Goal: Task Accomplishment & Management: Manage account settings

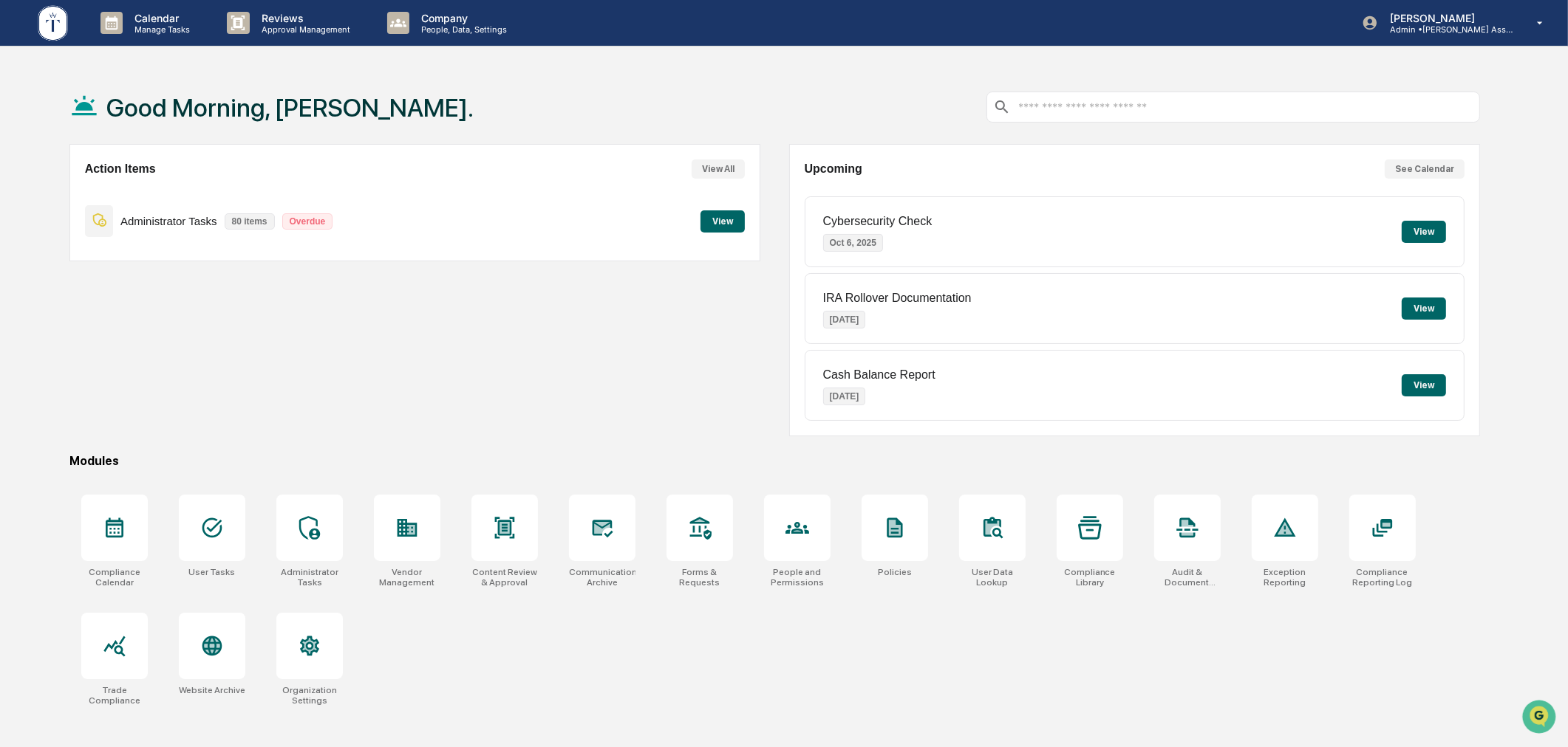
click at [572, 389] on div "Action Items View All Administrator Tasks 80 items Overdue View" at bounding box center [415, 290] width 691 height 292
click at [208, 542] on div at bounding box center [212, 528] width 67 height 67
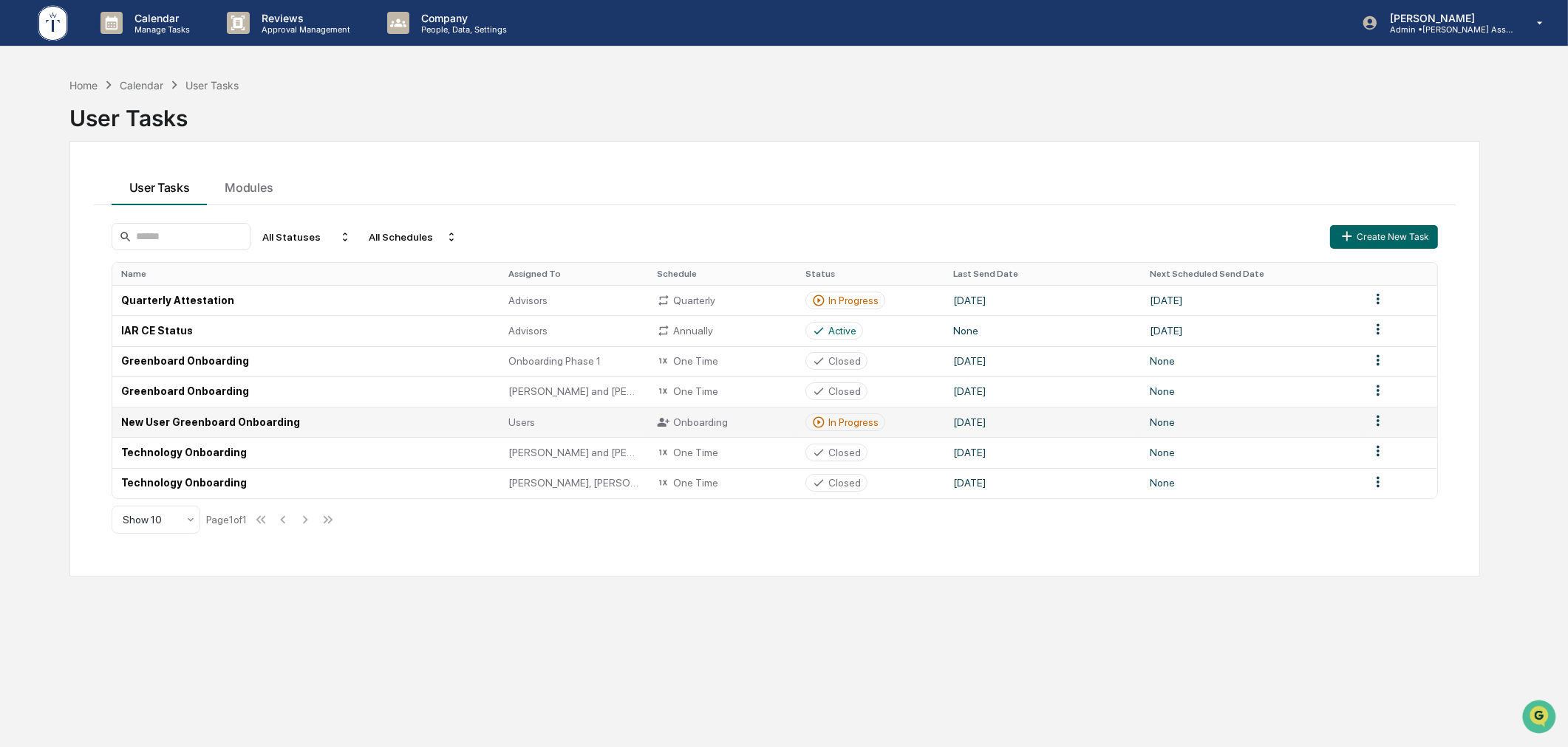
click at [850, 420] on div "In Progress" at bounding box center [853, 423] width 50 height 12
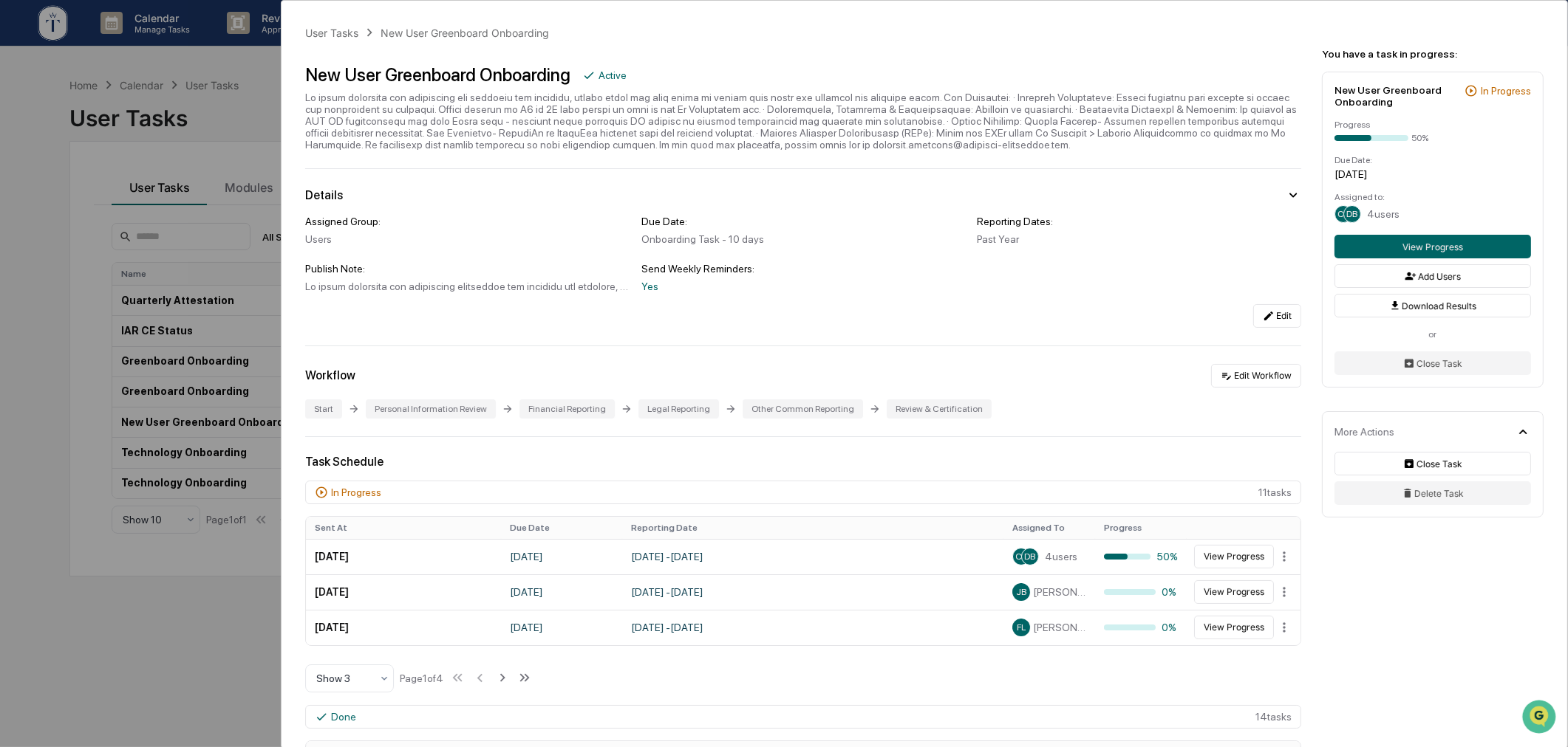
click at [220, 608] on div "User Tasks New User Greenboard Onboarding New User Greenboard Onboarding Active…" at bounding box center [784, 374] width 1568 height 747
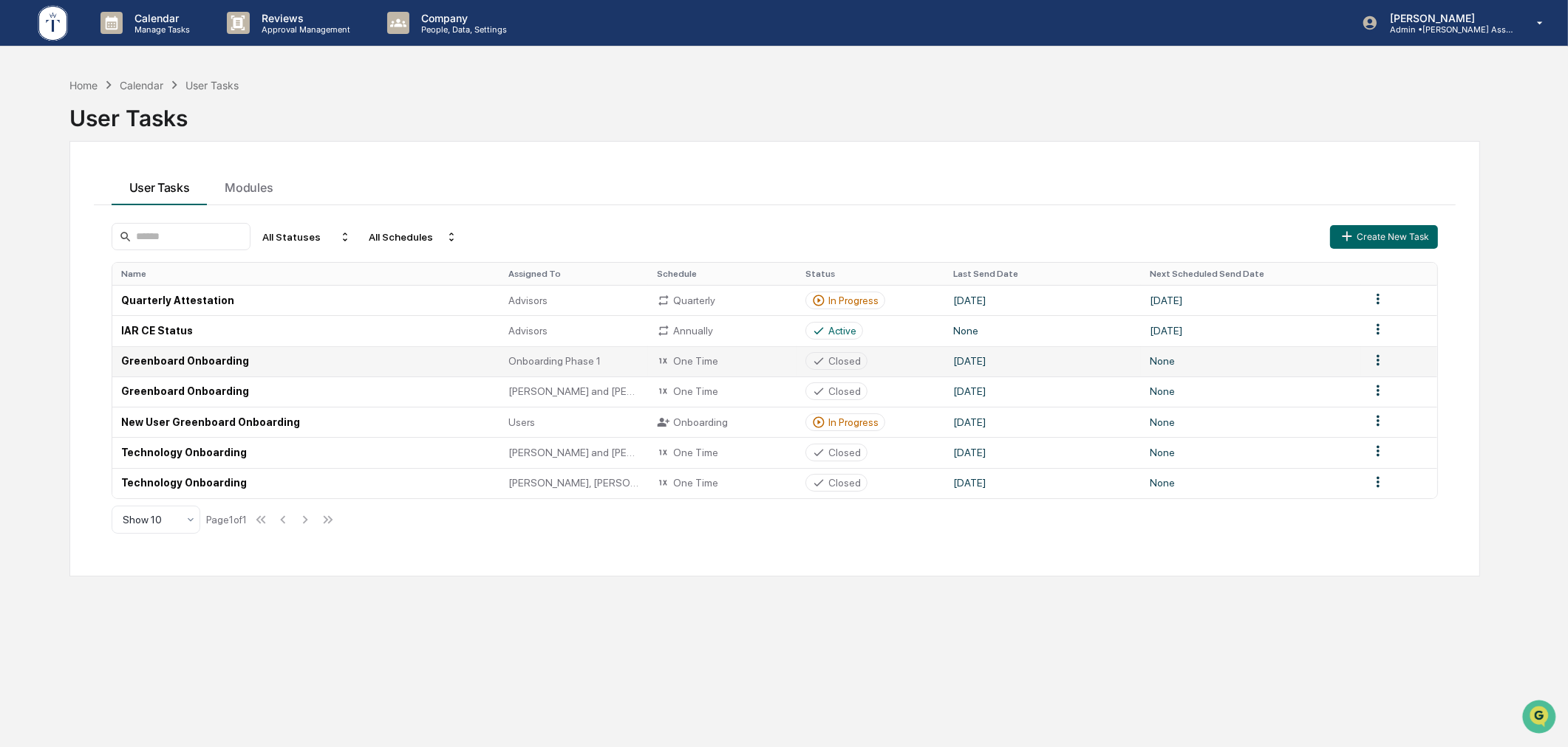
click at [834, 360] on div "Closed" at bounding box center [844, 361] width 33 height 12
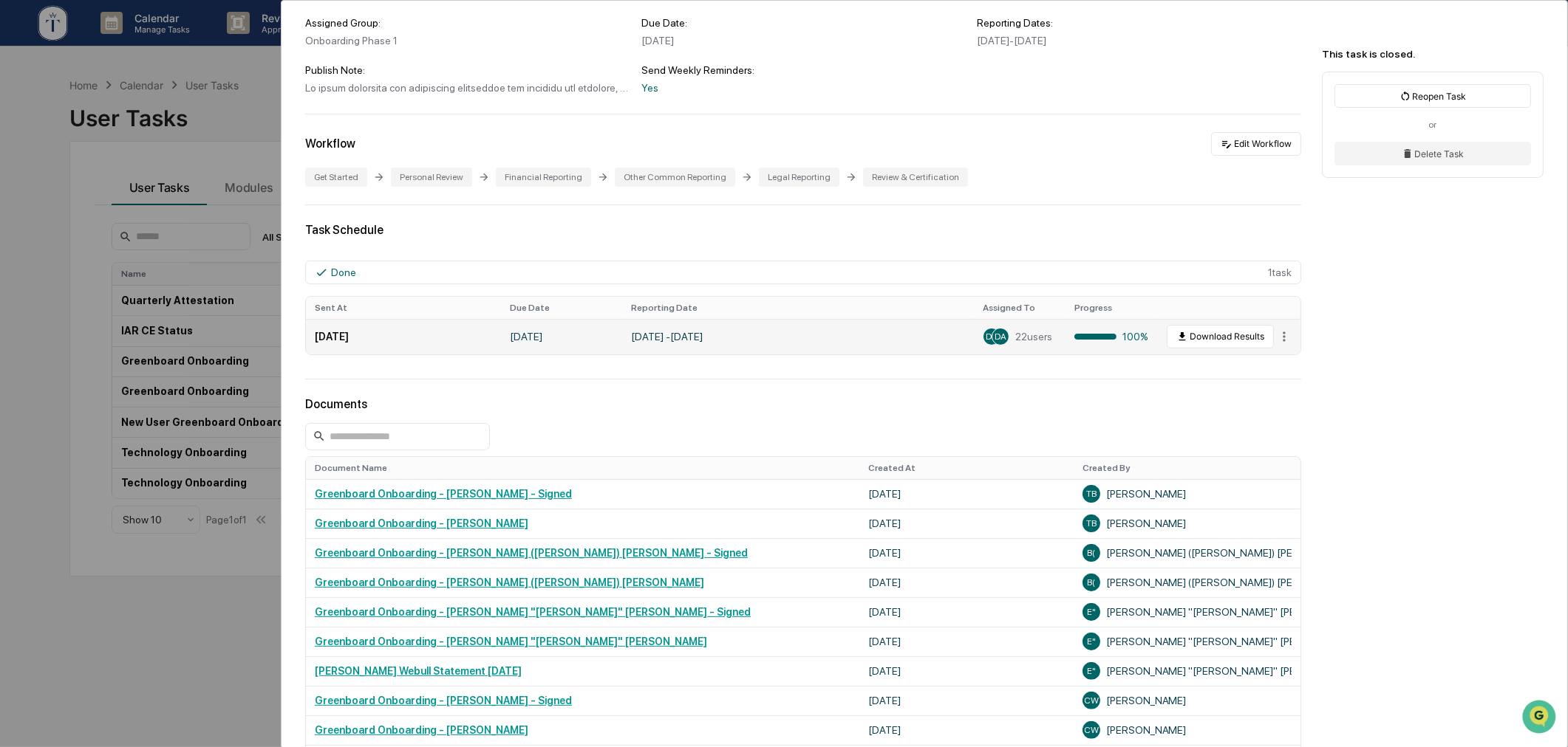
scroll to position [272, 0]
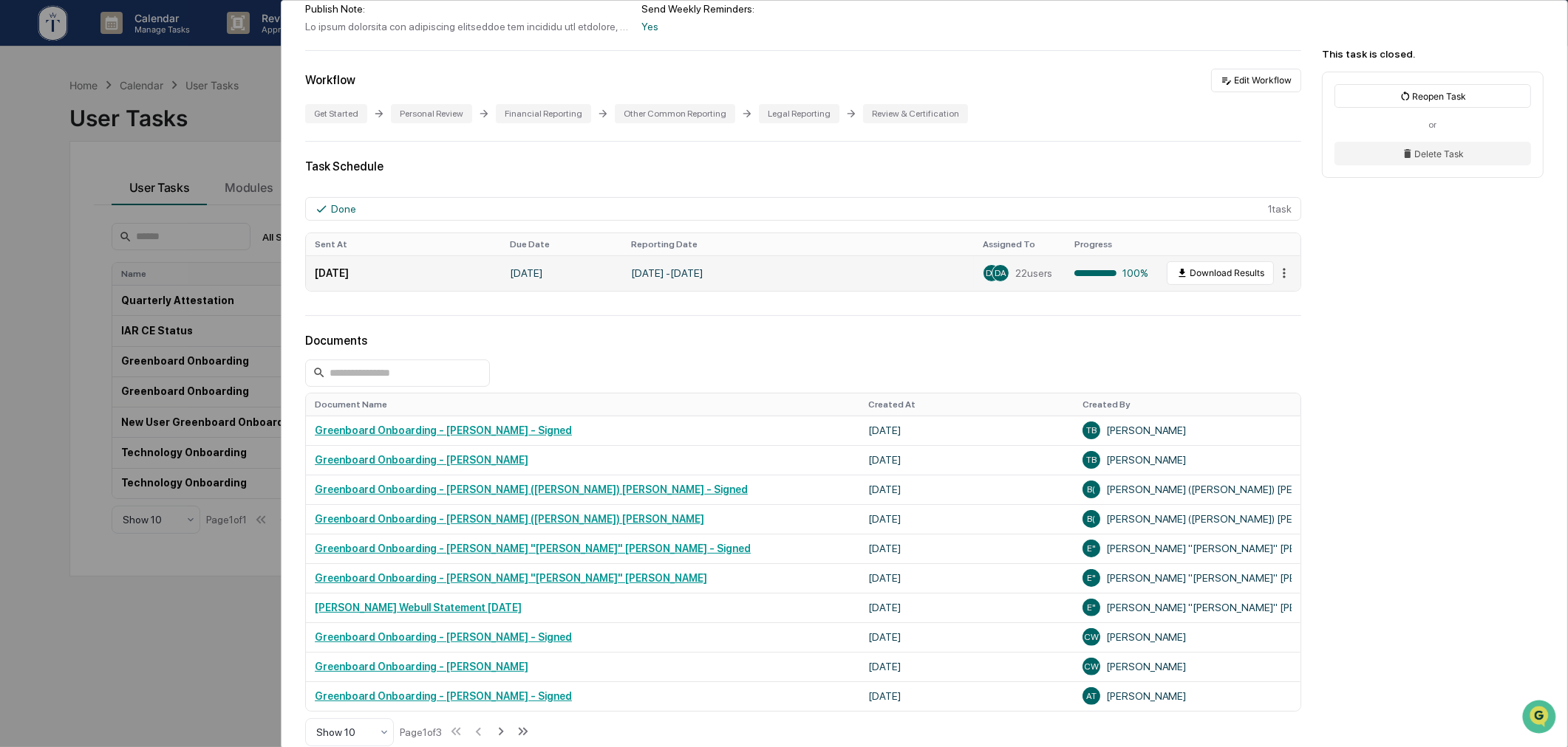
click at [1272, 276] on html "Calendar Manage Tasks Reviews Approval Management Company People, Data, Setting…" at bounding box center [784, 374] width 1568 height 747
click at [1288, 303] on div "View" at bounding box center [1284, 303] width 95 height 23
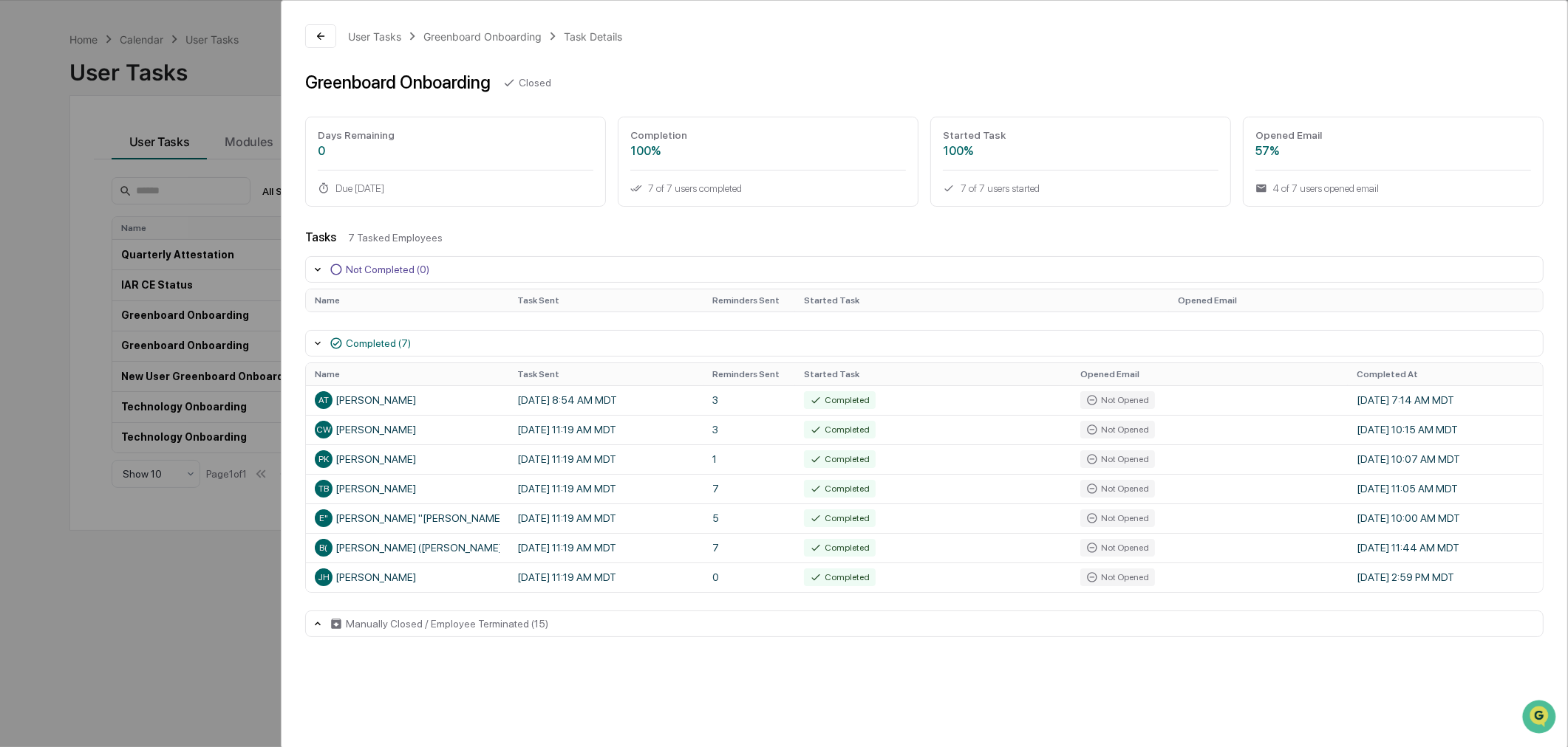
scroll to position [70, 0]
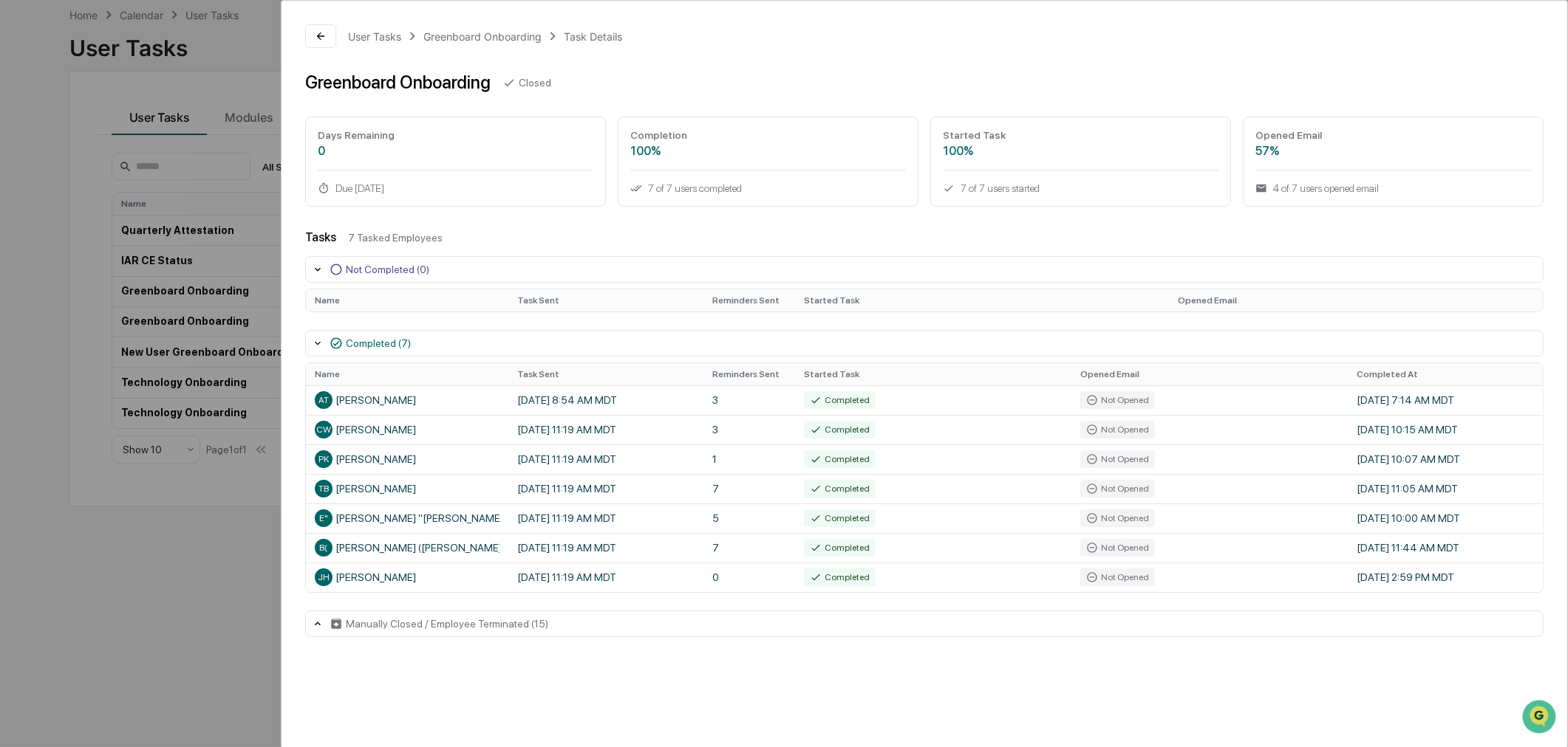
click at [166, 583] on div "User Tasks Greenboard Onboarding Task Details Greenboard Onboarding Closed Days…" at bounding box center [784, 374] width 1568 height 747
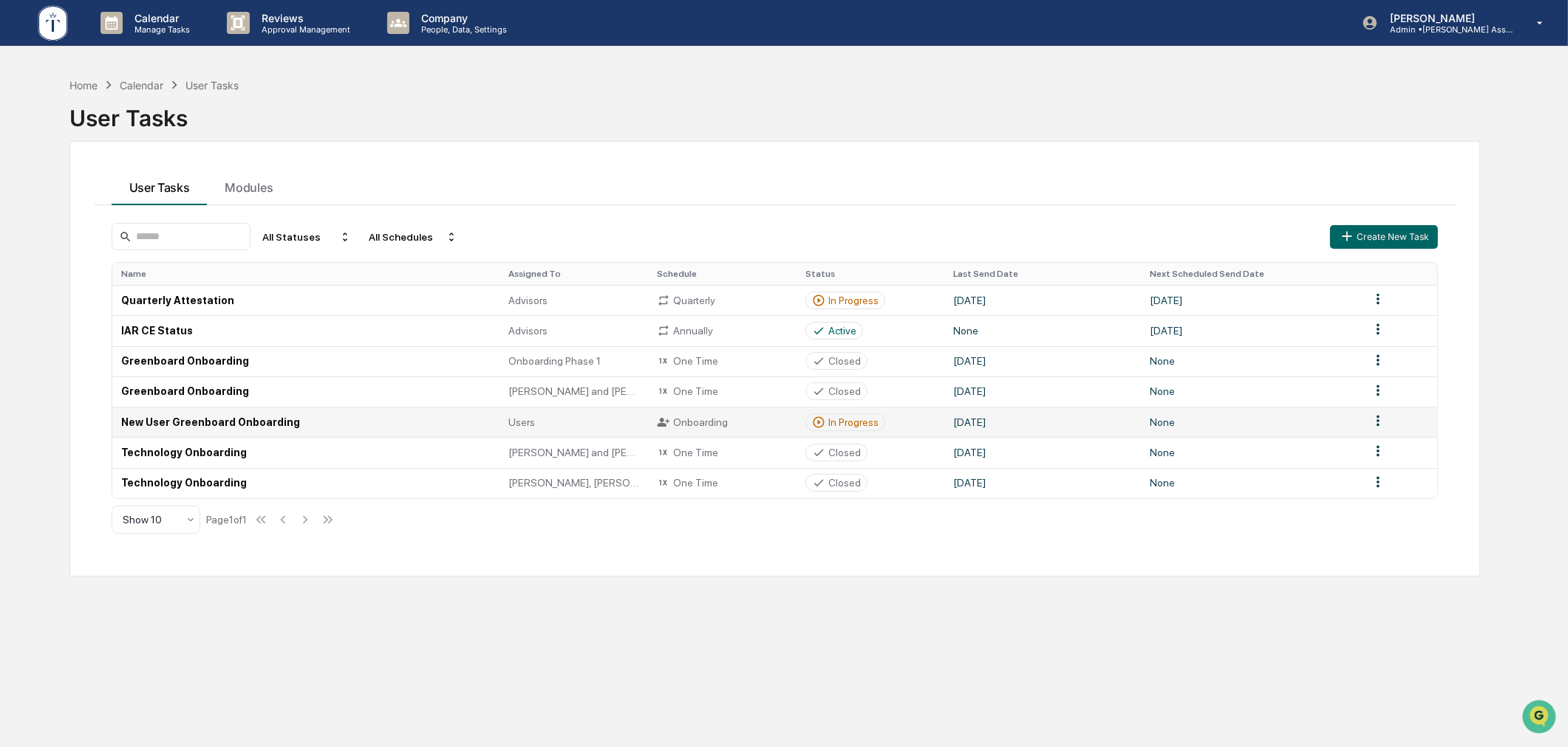
click at [859, 422] on div "In Progress" at bounding box center [853, 423] width 50 height 12
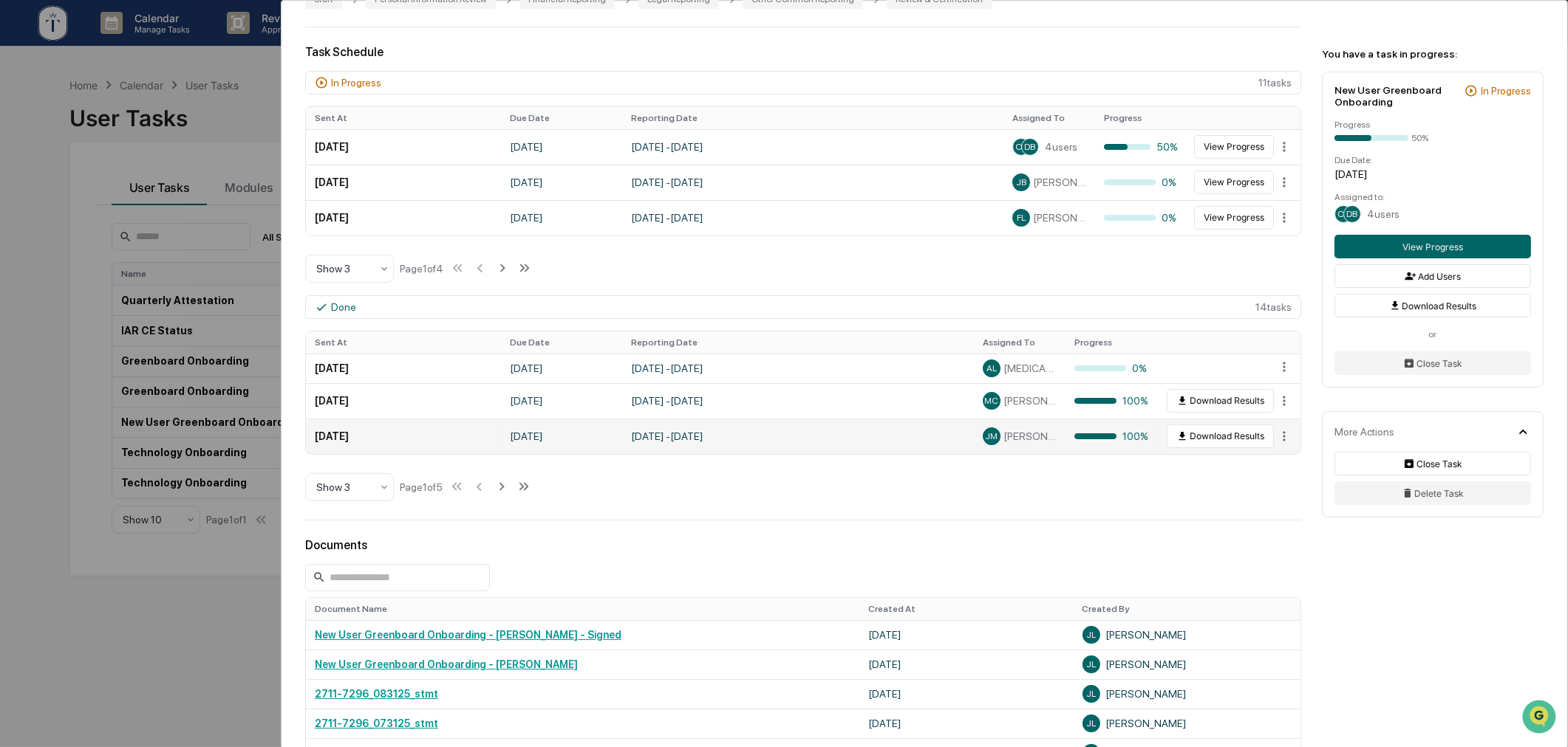
scroll to position [767, 0]
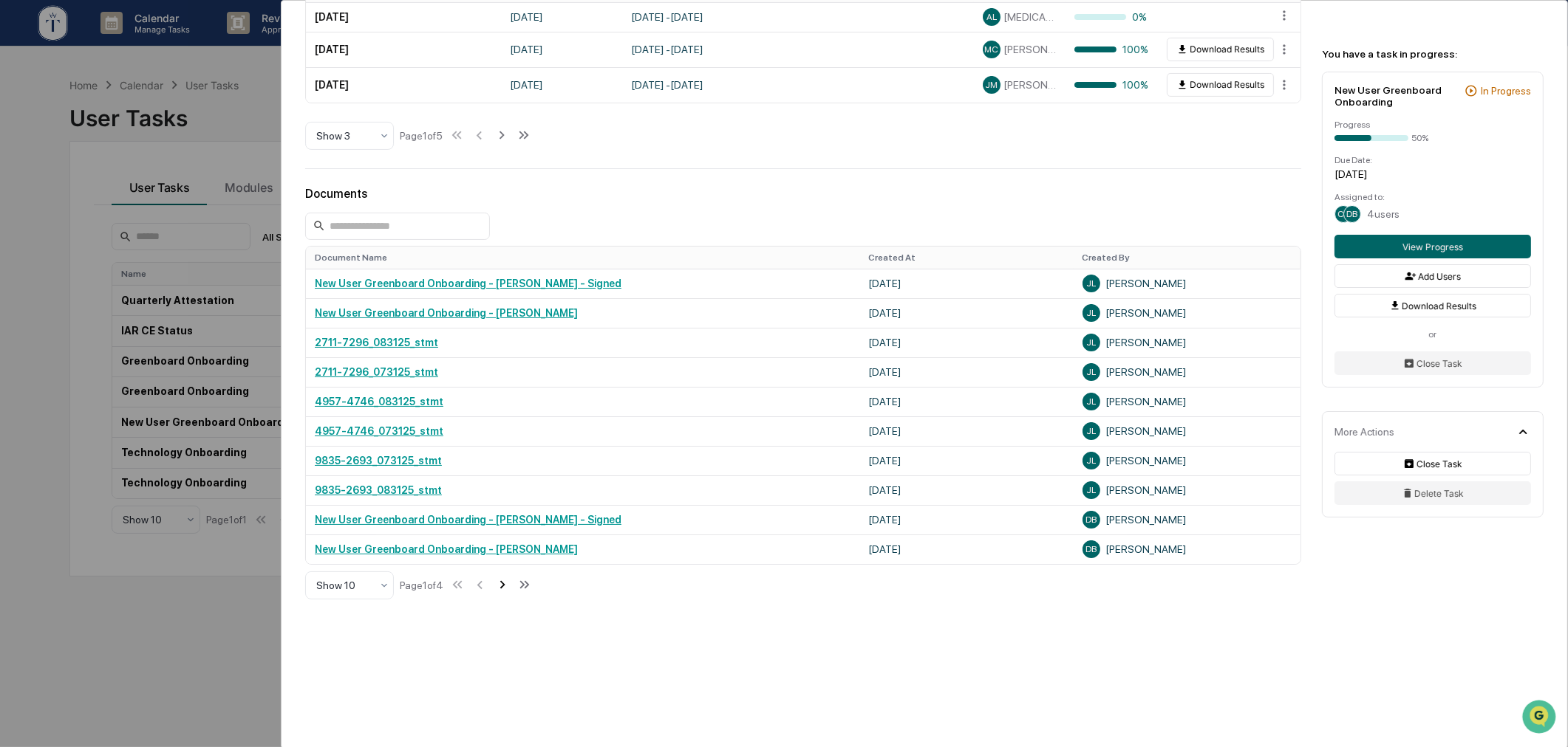
click at [504, 586] on icon at bounding box center [502, 584] width 16 height 16
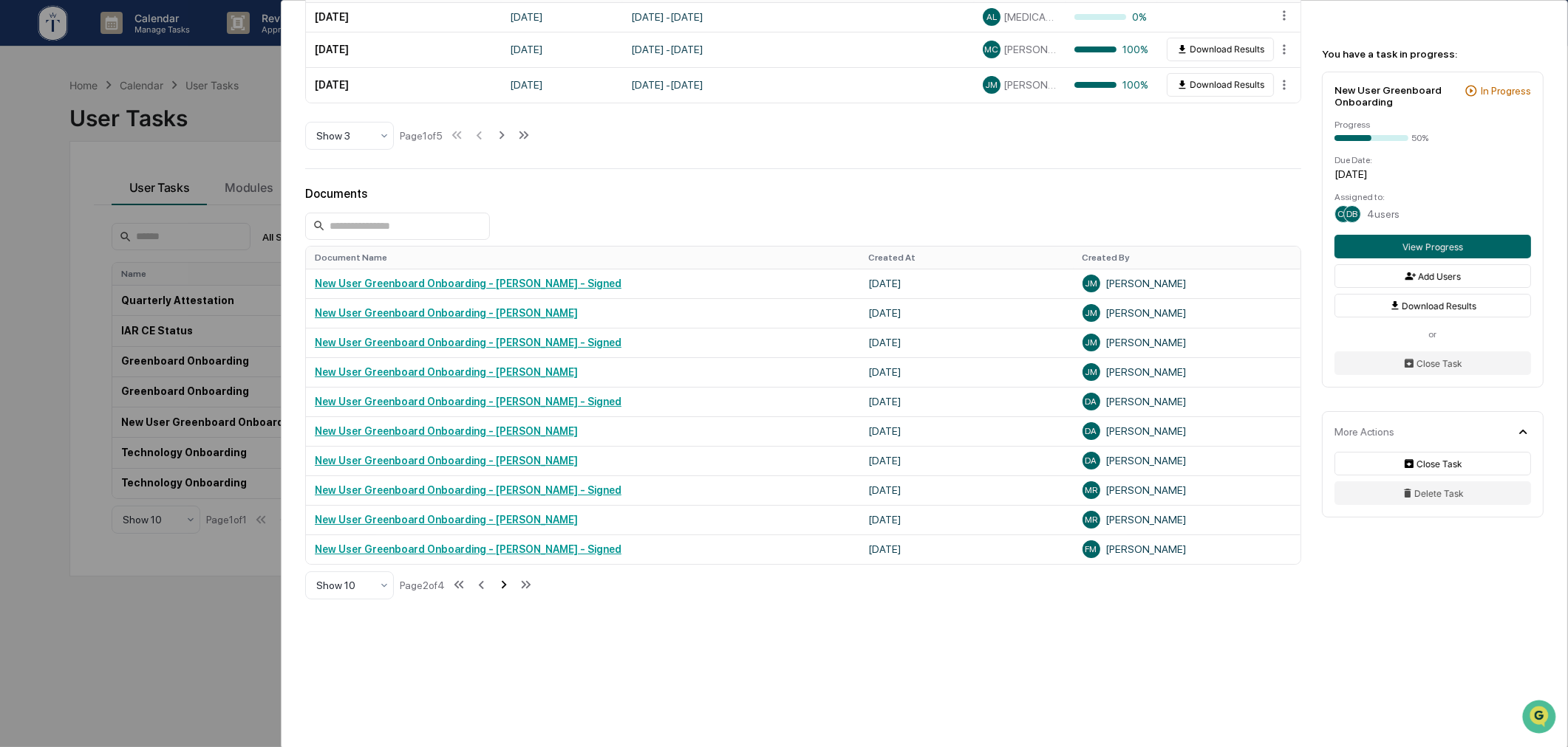
click at [504, 586] on icon at bounding box center [503, 584] width 16 height 16
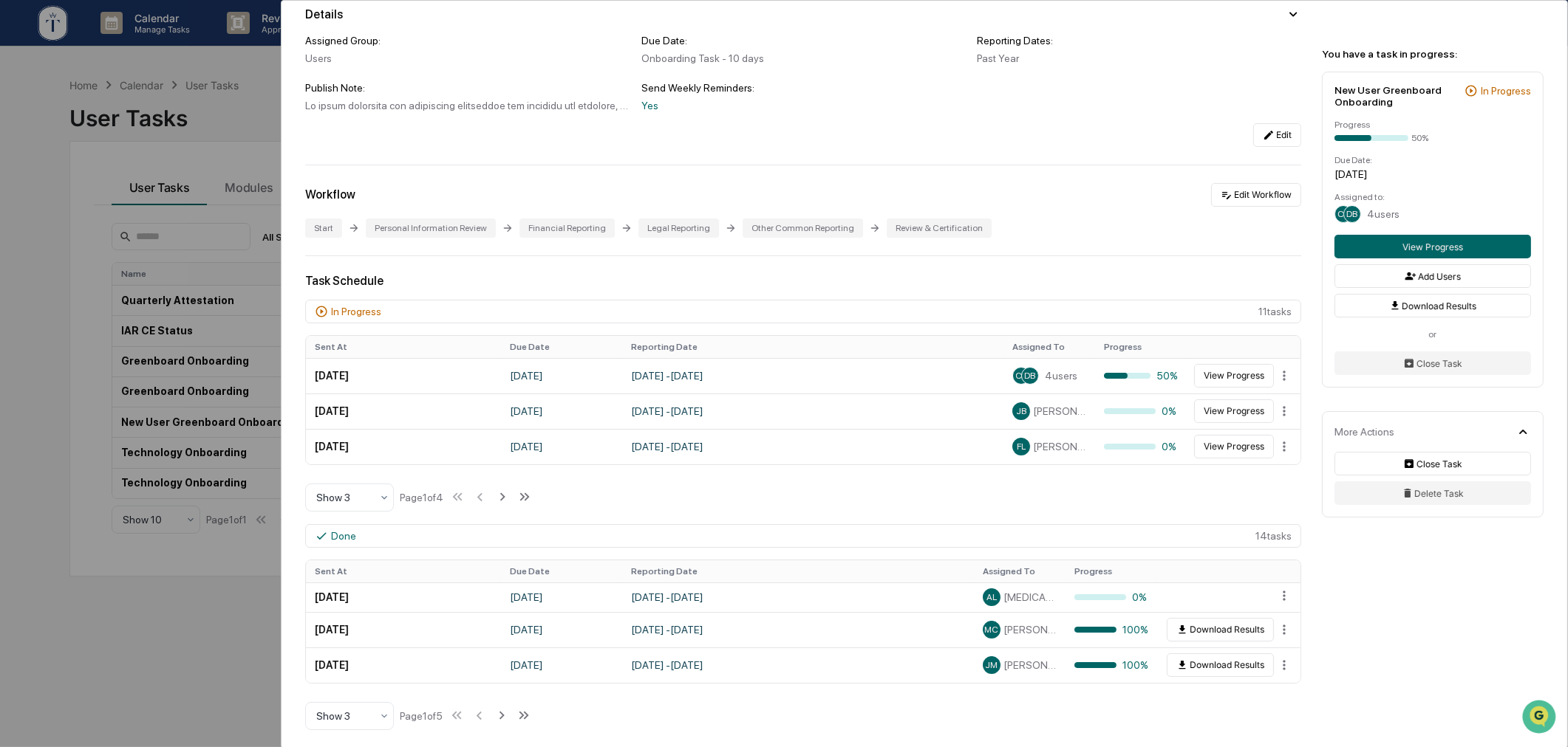
scroll to position [220, 0]
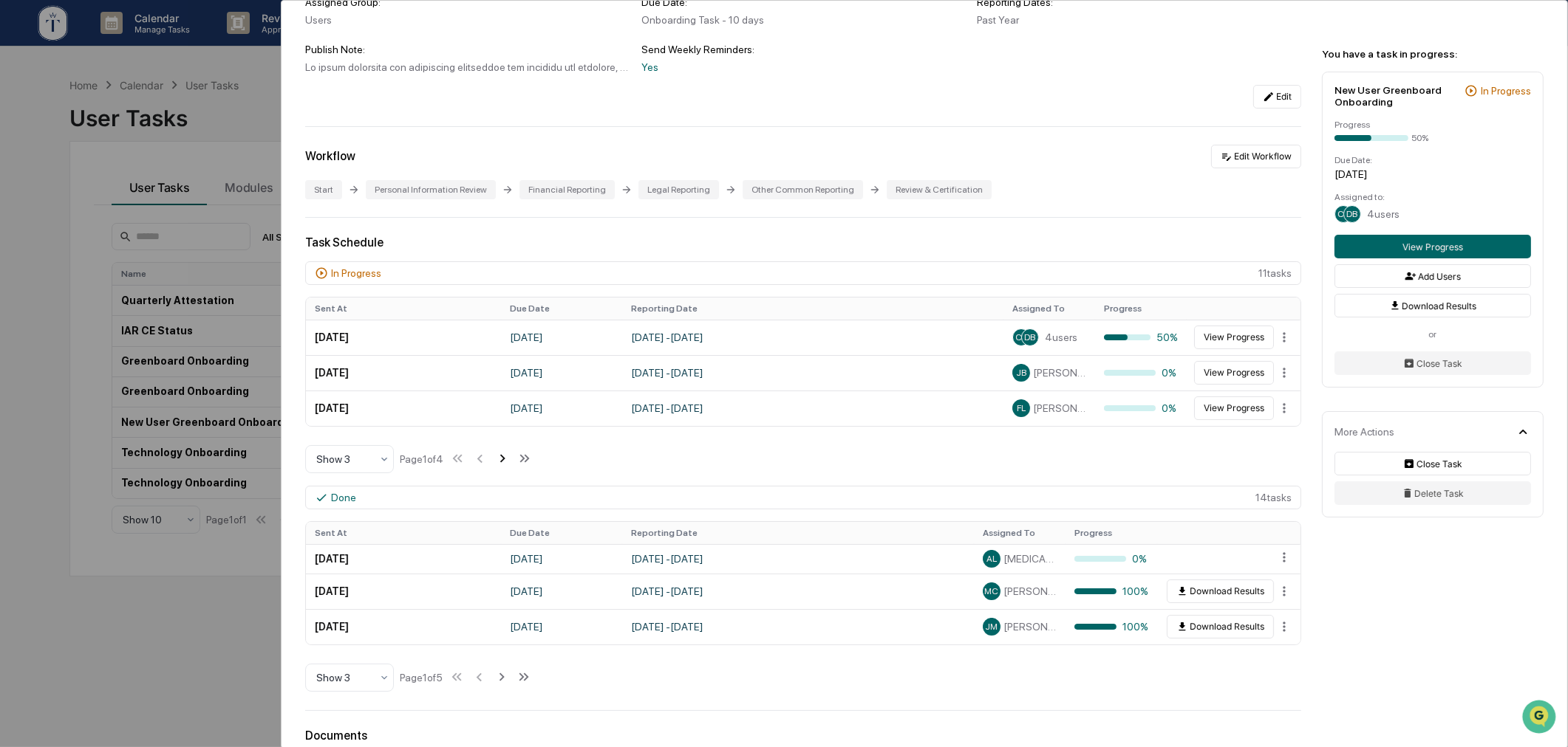
click at [499, 466] on icon at bounding box center [502, 458] width 16 height 16
click at [484, 463] on icon at bounding box center [481, 458] width 5 height 8
click at [1219, 342] on button "View Progress" at bounding box center [1233, 337] width 80 height 23
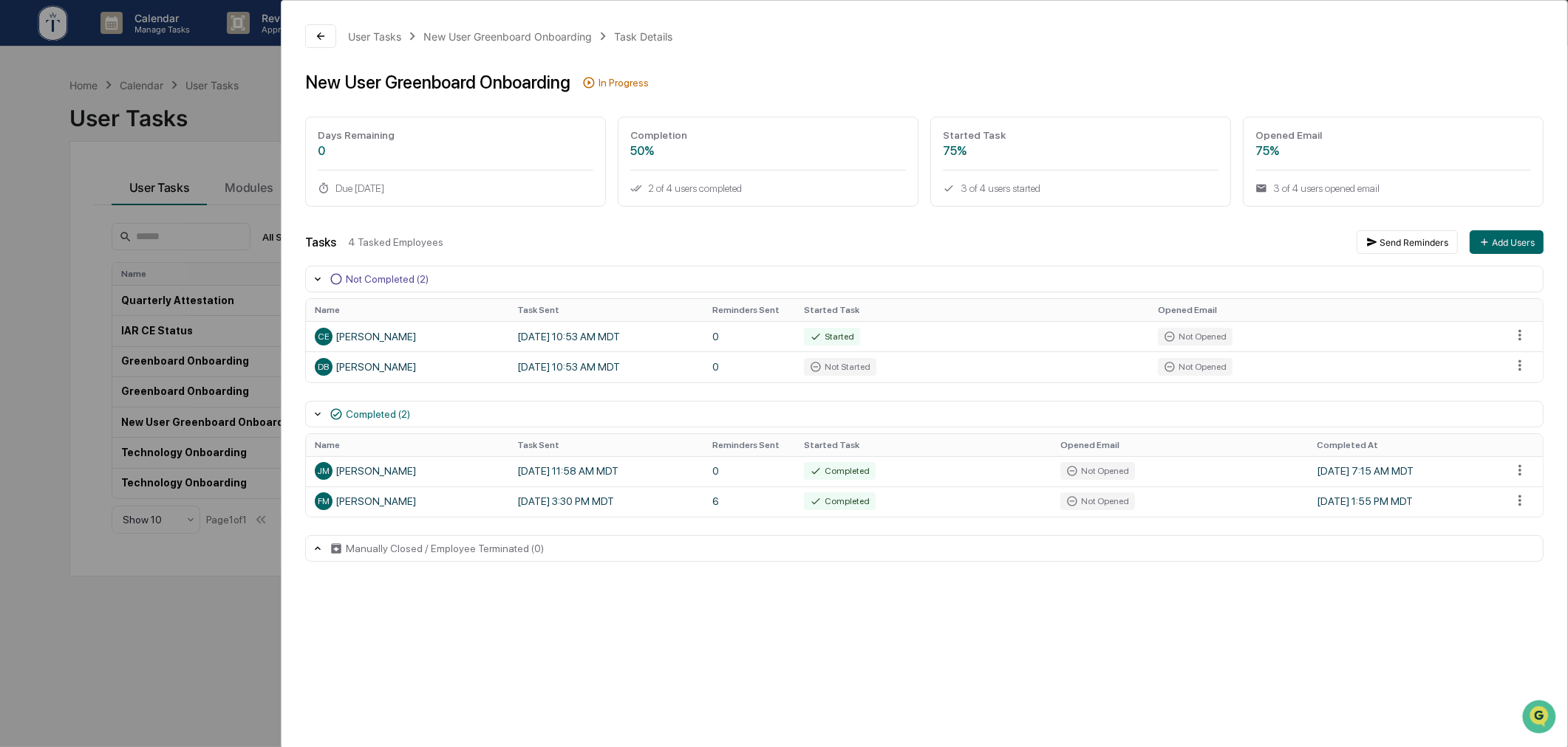
click at [541, 28] on div "User Tasks New User Greenboard Onboarding Task Details" at bounding box center [510, 36] width 325 height 16
click at [529, 36] on div "New User Greenboard Onboarding" at bounding box center [508, 36] width 168 height 13
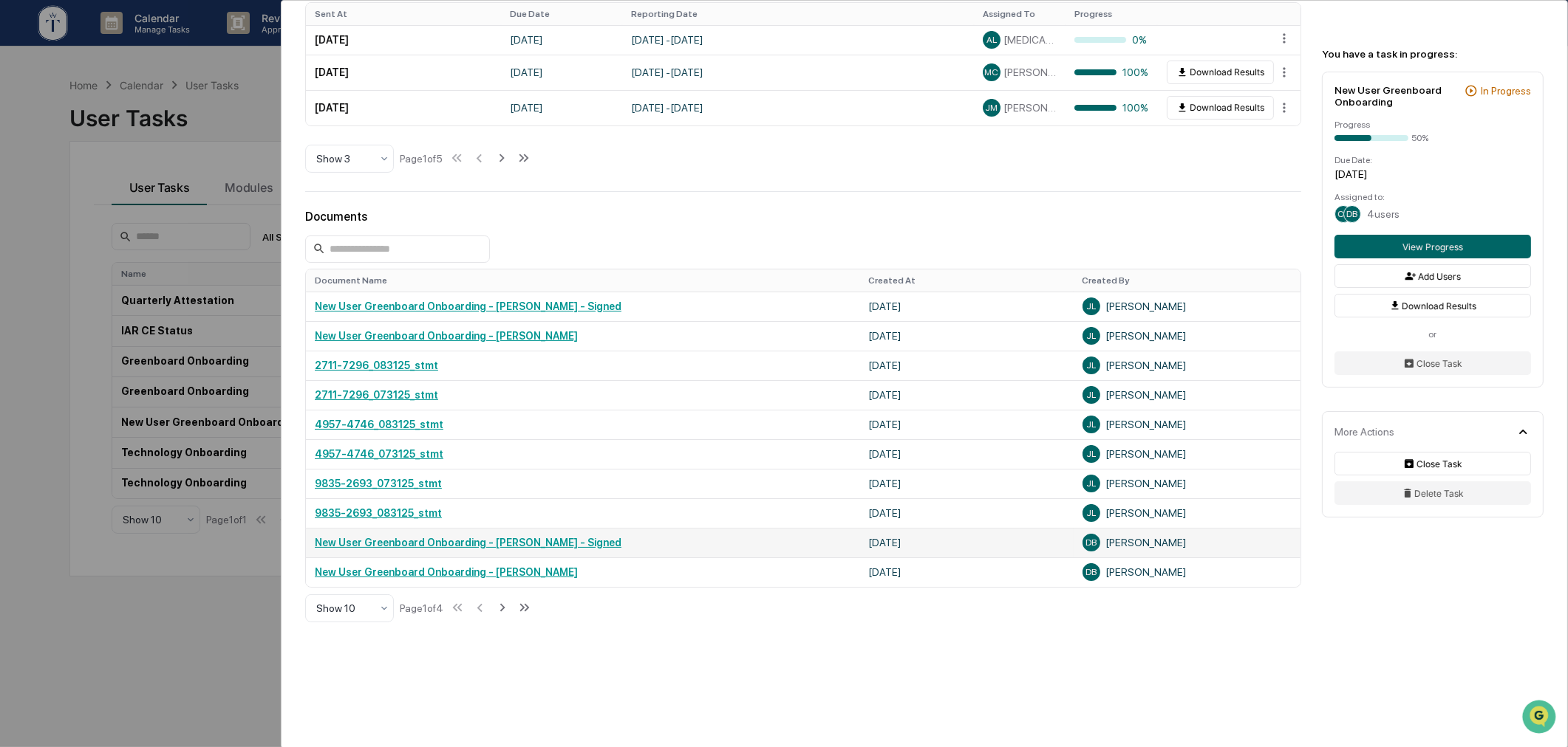
scroll to position [767, 0]
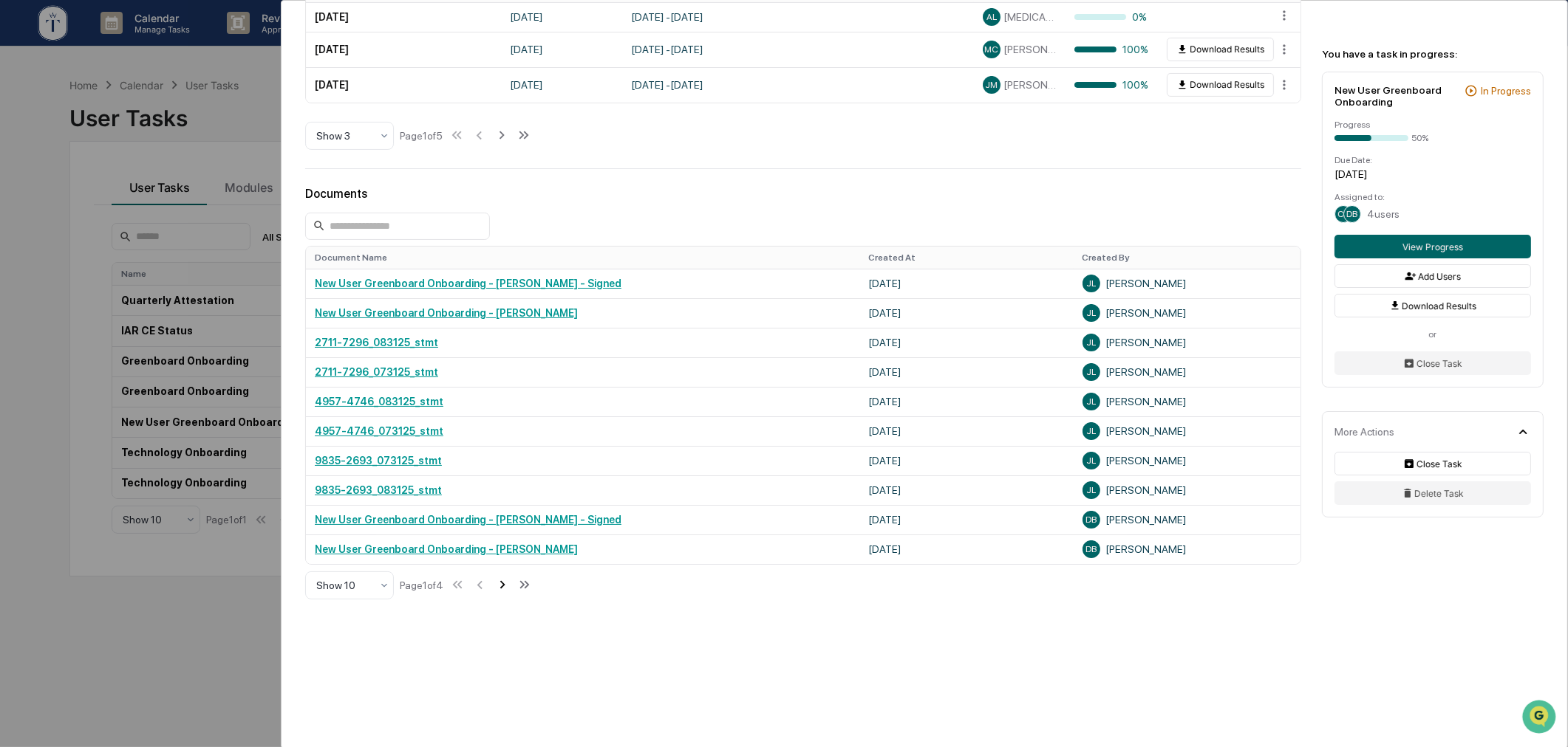
click at [501, 583] on icon at bounding box center [502, 584] width 16 height 16
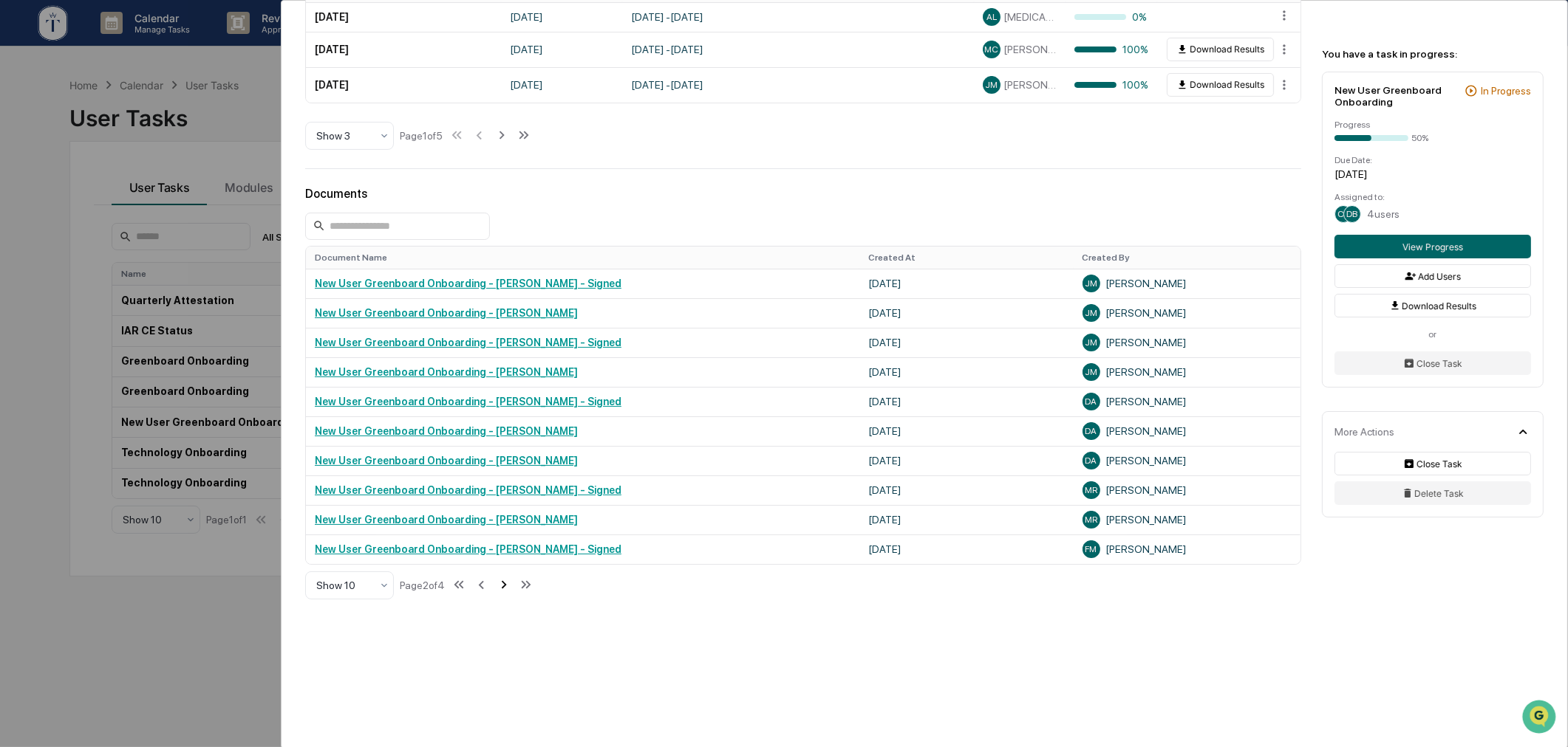
click at [501, 583] on icon at bounding box center [503, 584] width 16 height 16
click at [484, 585] on icon at bounding box center [481, 585] width 5 height 8
click at [507, 585] on icon at bounding box center [504, 585] width 5 height 8
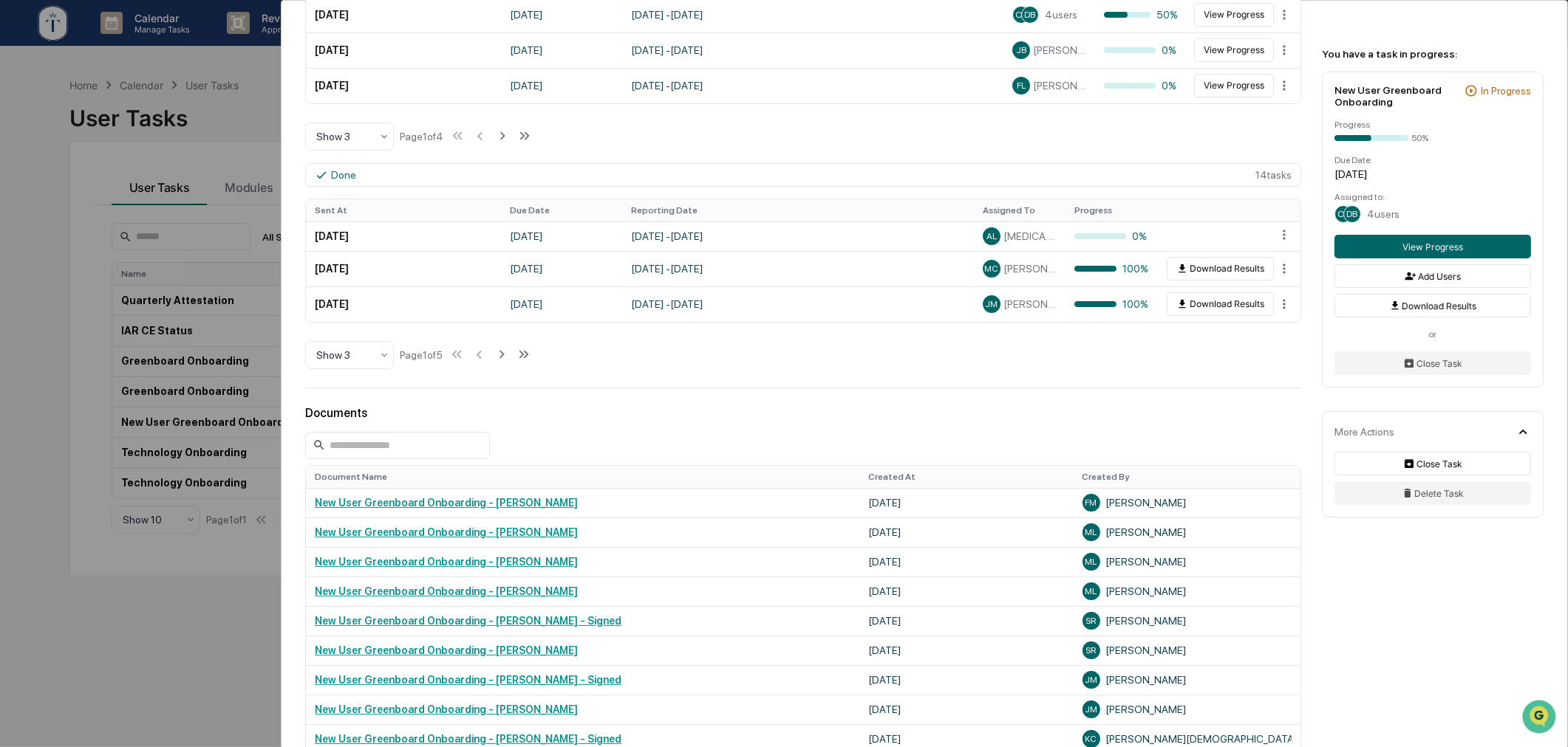
scroll to position [683, 0]
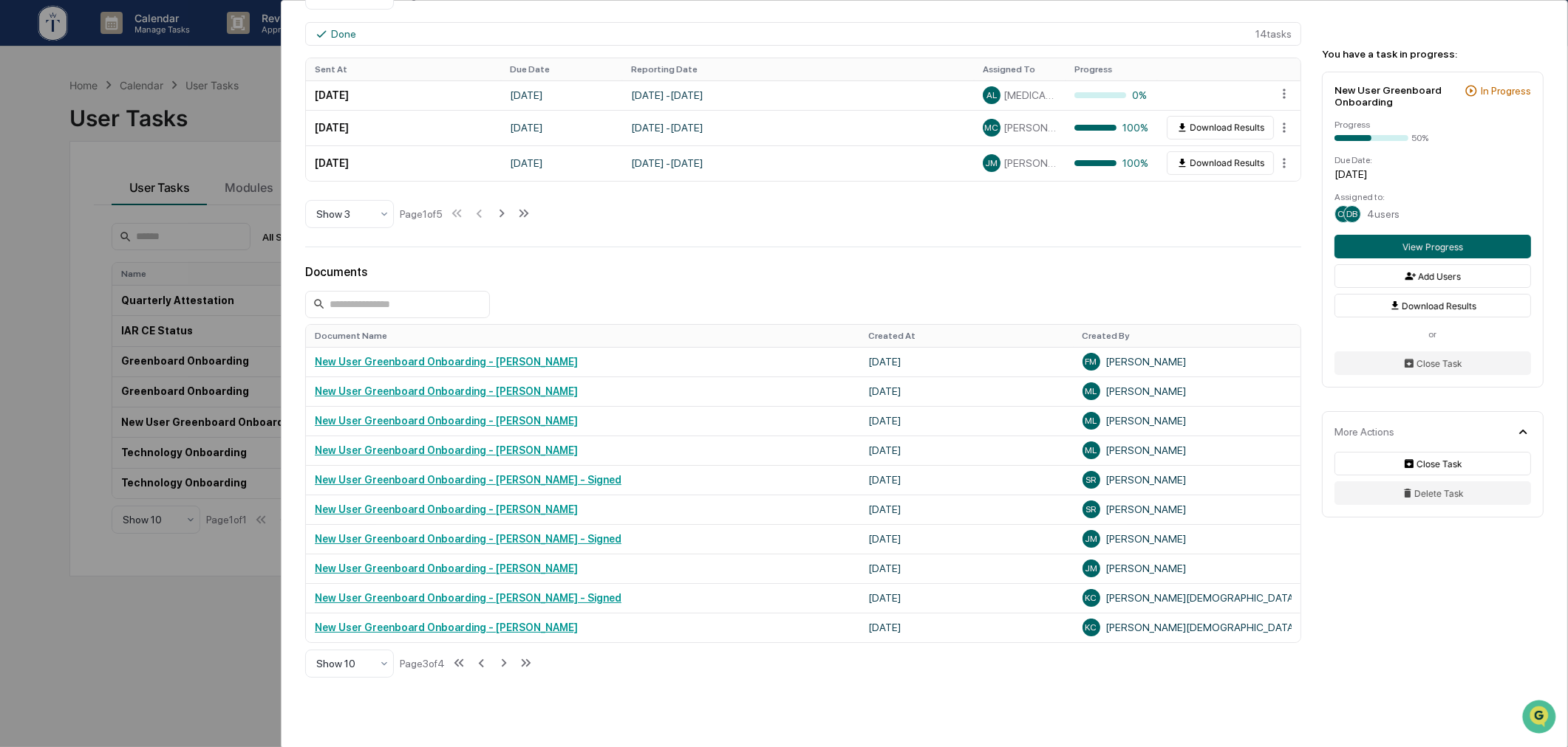
click at [222, 624] on div "User Tasks New User Greenboard Onboarding New User Greenboard Onboarding Active…" at bounding box center [784, 374] width 1568 height 747
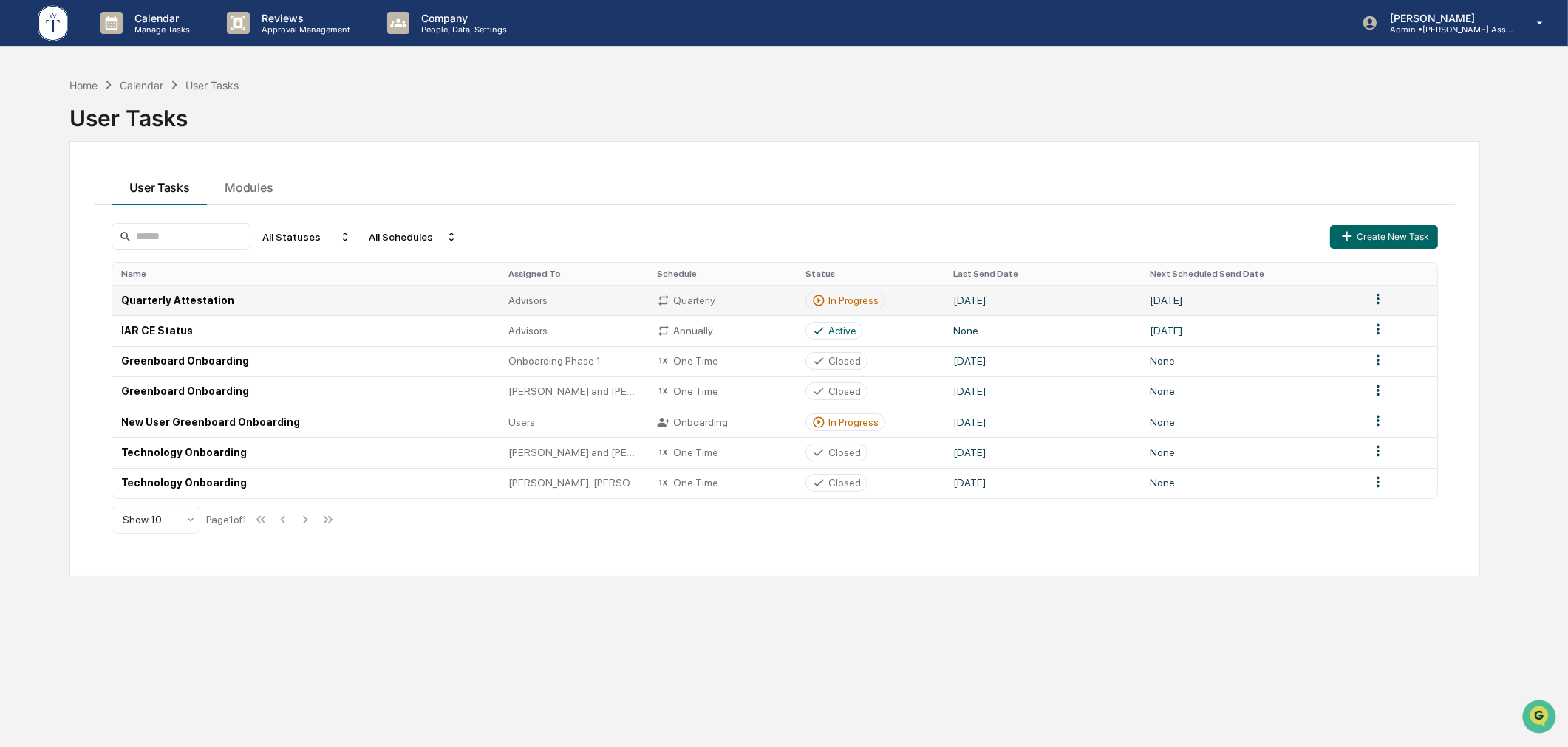
click at [858, 297] on div "In Progress" at bounding box center [853, 301] width 50 height 12
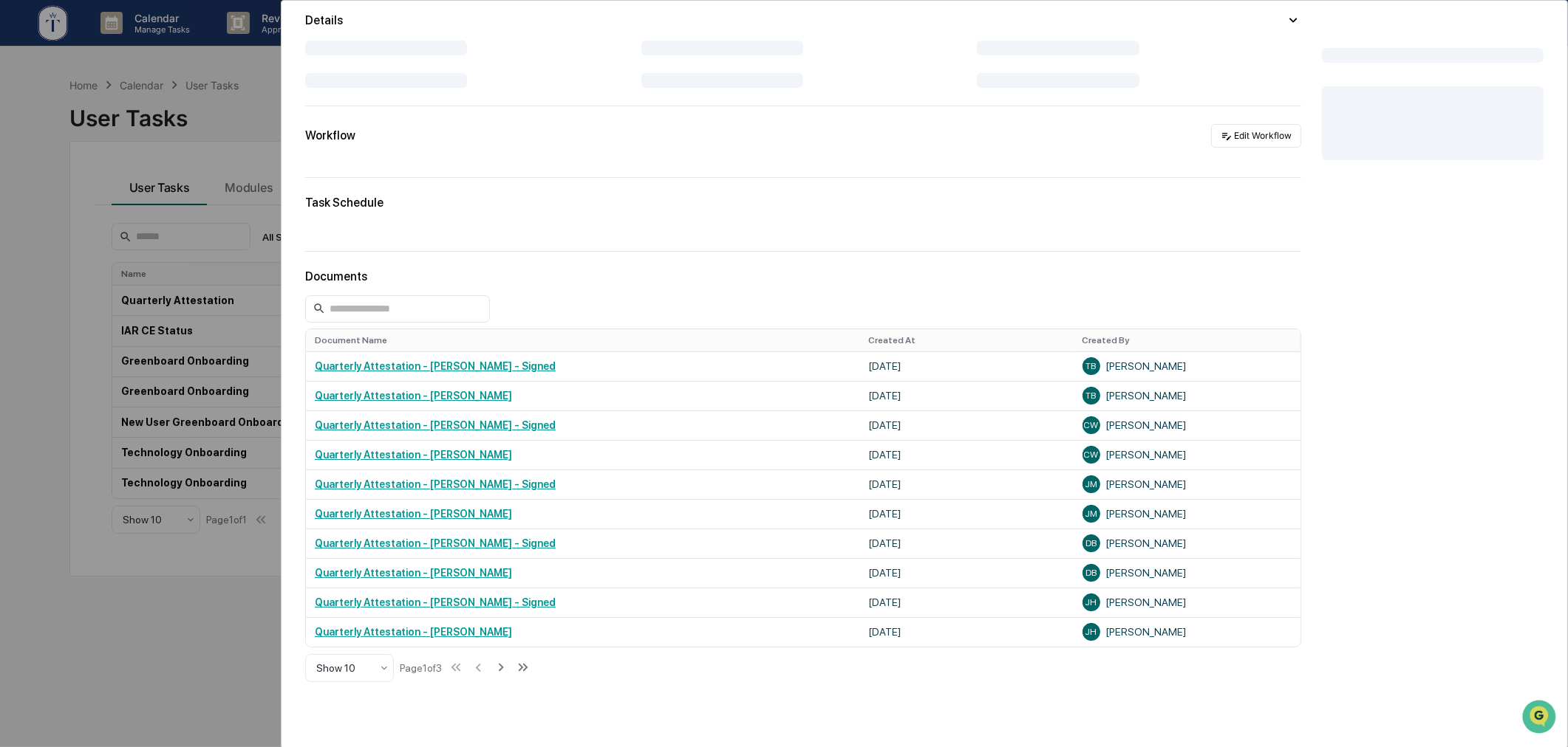
scroll to position [211, 0]
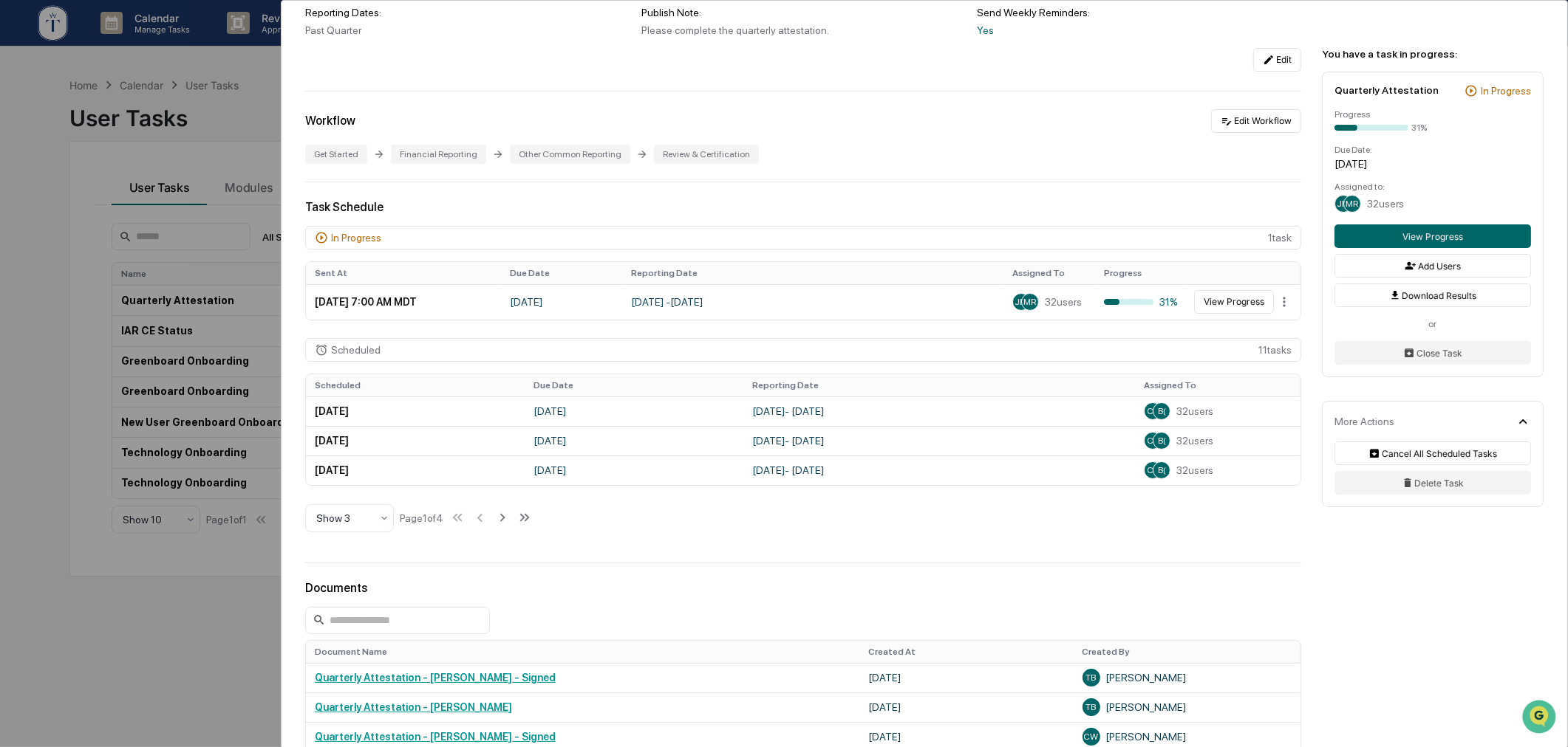
click at [513, 592] on div "Documents" at bounding box center [803, 588] width 996 height 14
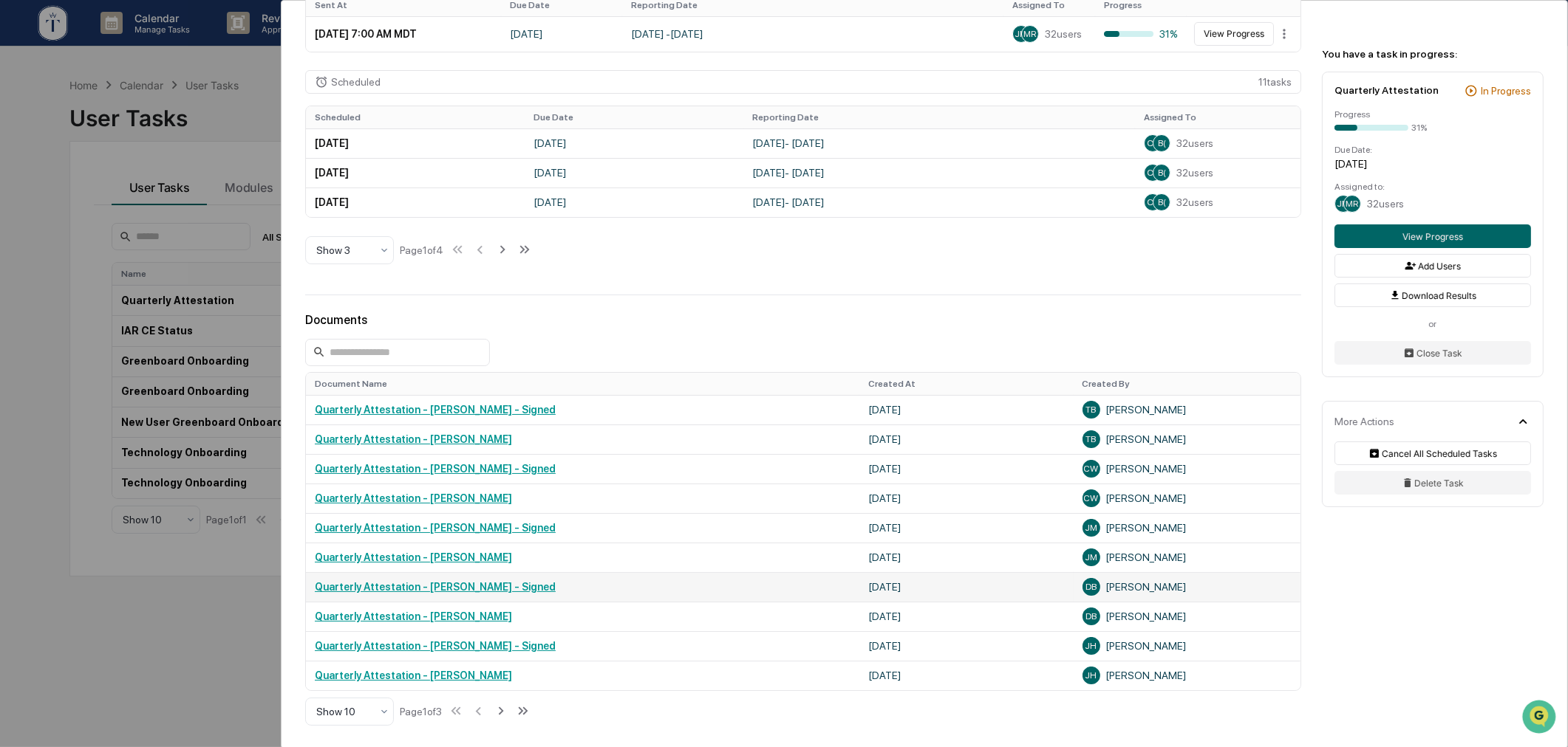
scroll to position [606, 0]
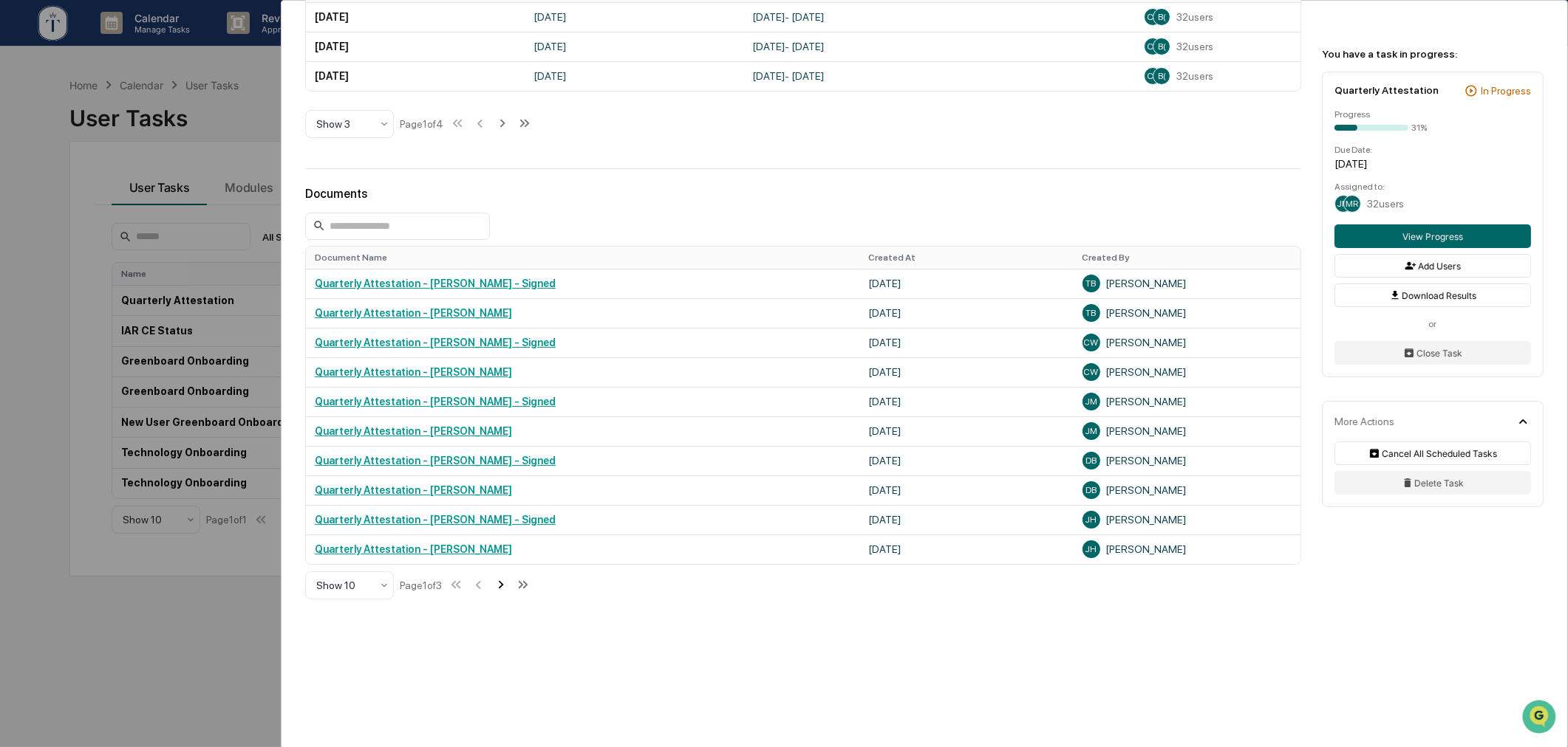
click at [509, 586] on icon at bounding box center [500, 584] width 16 height 16
click at [503, 588] on icon at bounding box center [502, 584] width 16 height 16
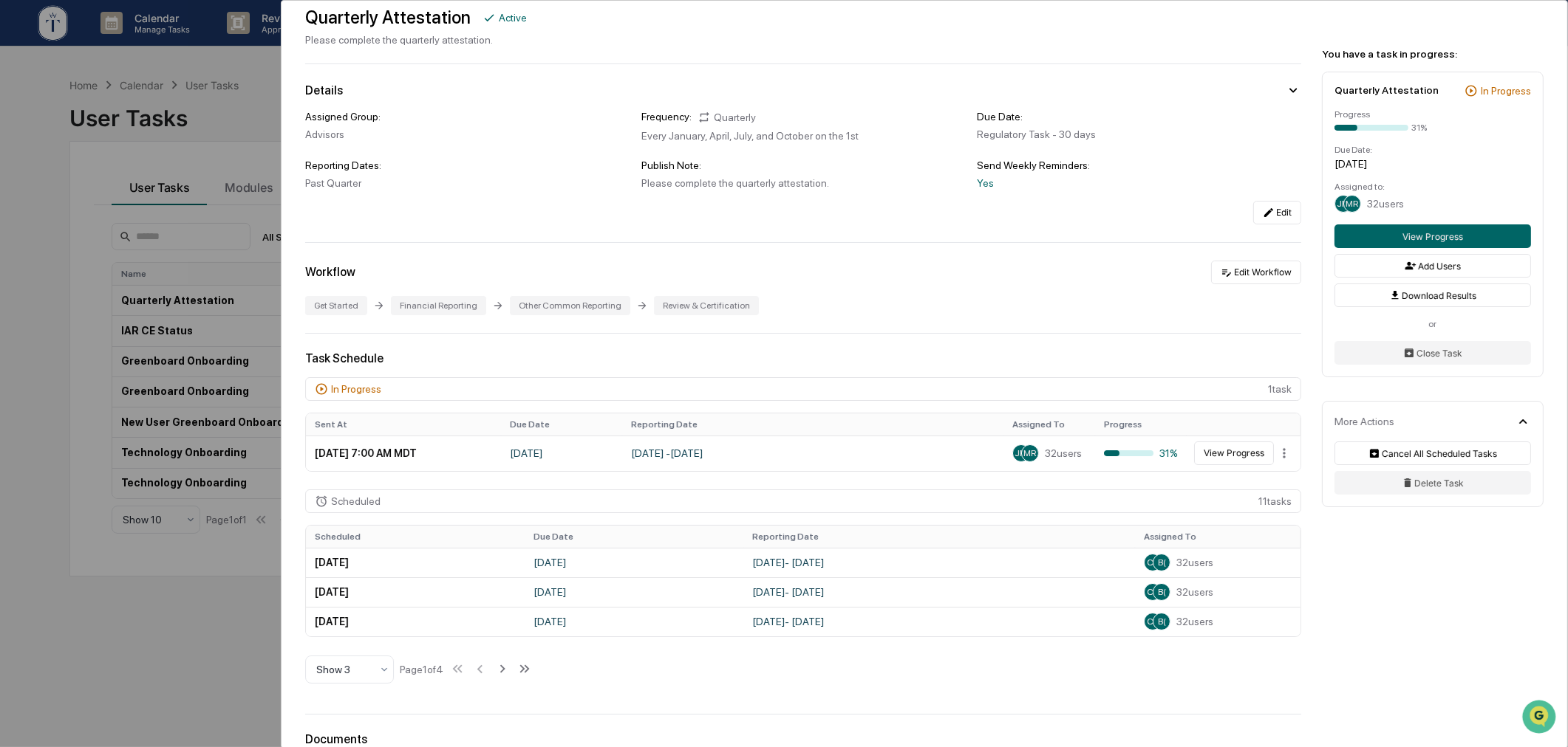
scroll to position [0, 0]
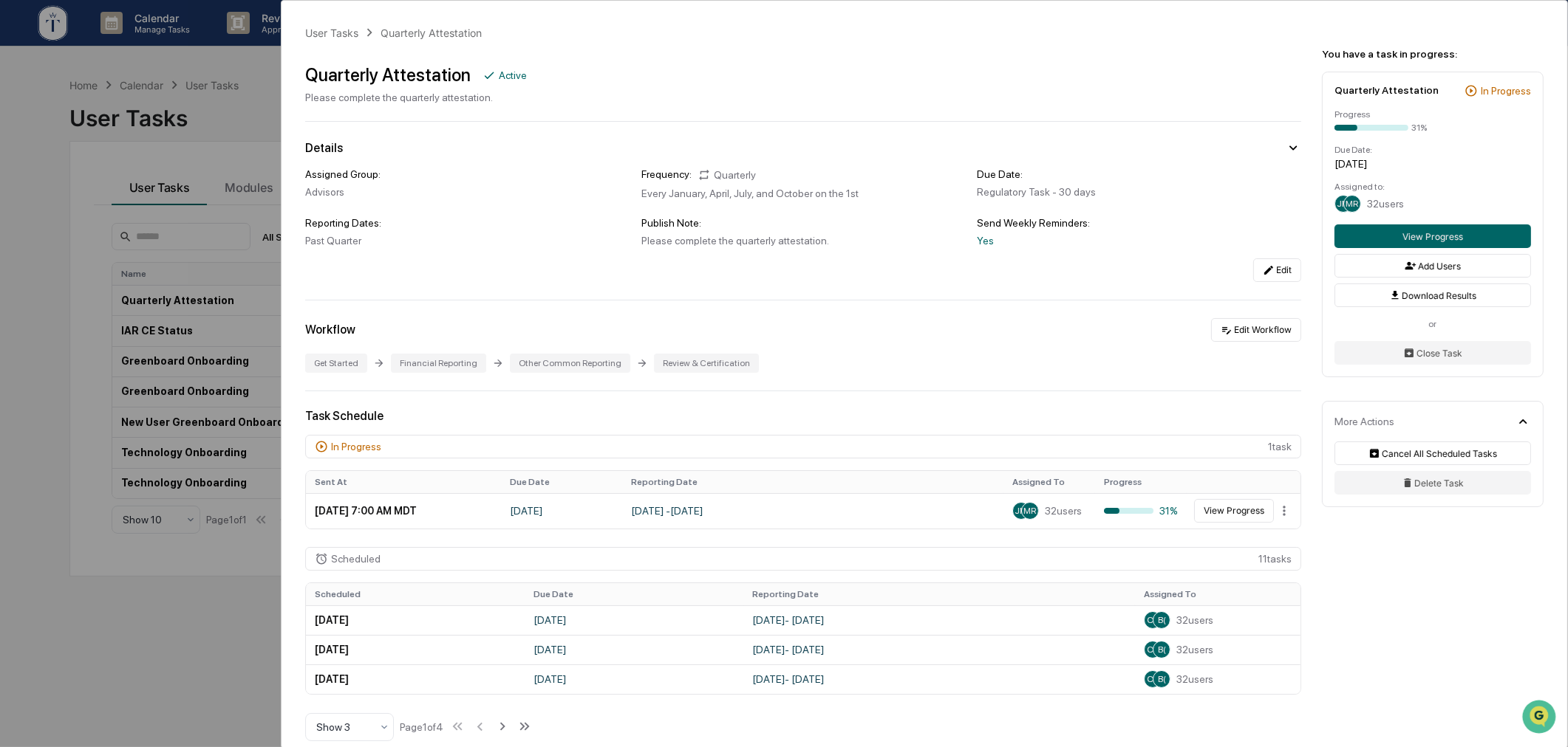
click at [167, 624] on div "User Tasks Quarterly Attestation Quarterly Attestation Active Please complete t…" at bounding box center [784, 374] width 1568 height 747
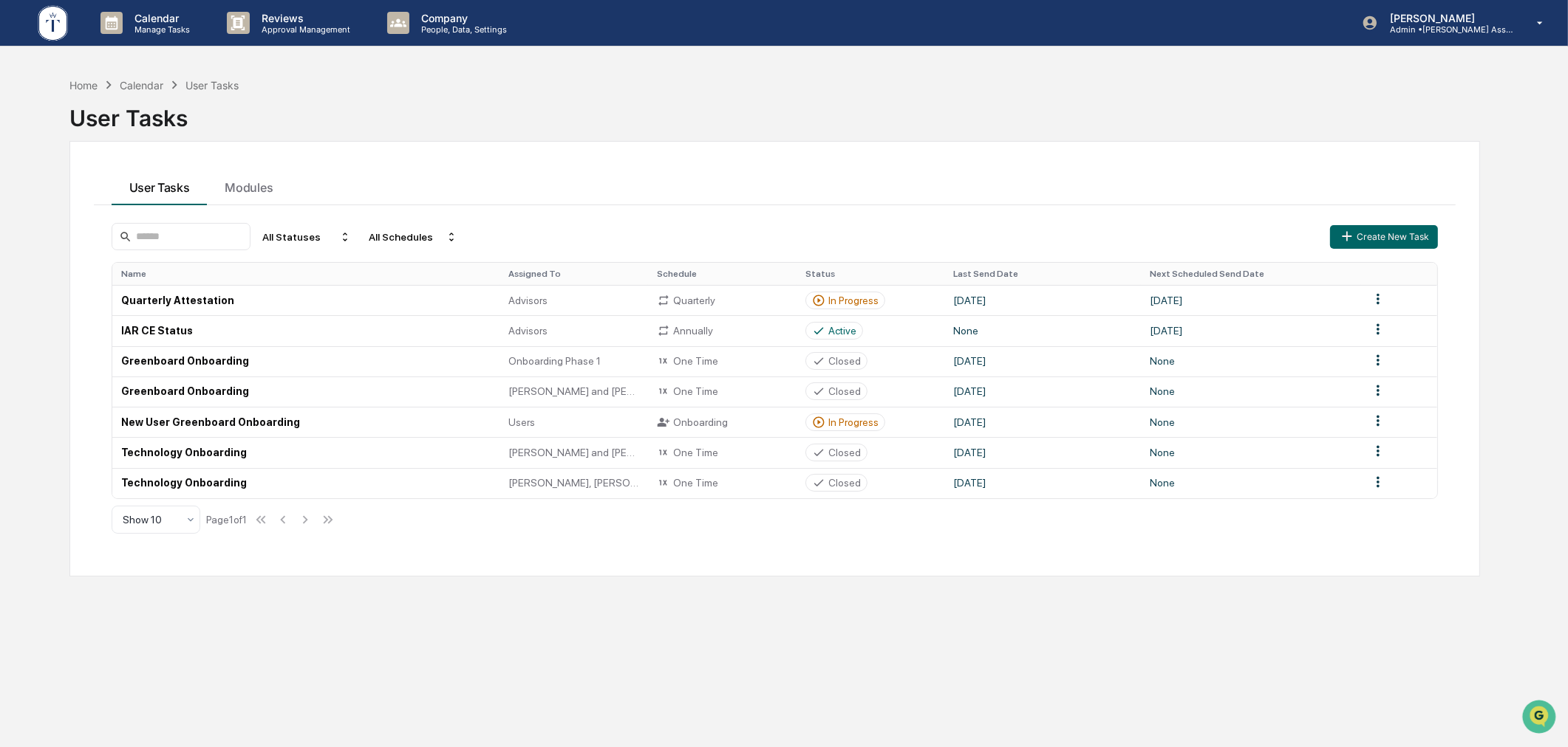
click at [678, 614] on div "Home Calendar User Tasks User Tasks User Tasks Modules All Statuses All Schedul…" at bounding box center [775, 444] width 1455 height 747
